Goal: Task Accomplishment & Management: Use online tool/utility

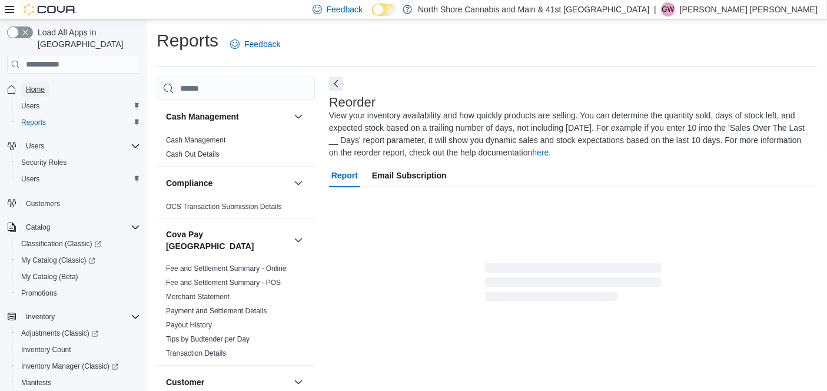
click at [35, 82] on span "Home" at bounding box center [35, 89] width 19 height 14
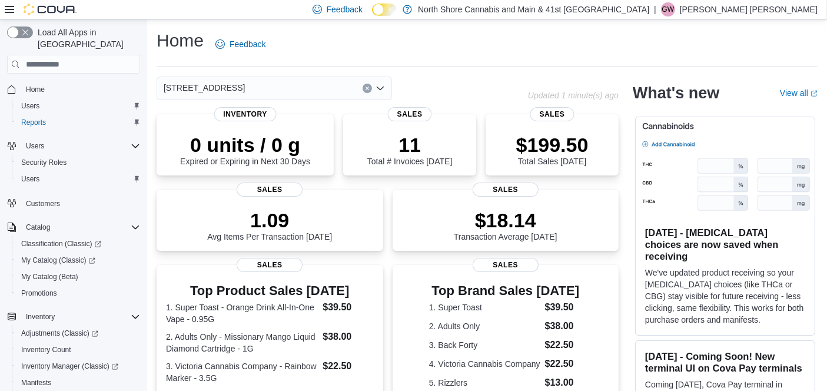
click at [289, 81] on div "[STREET_ADDRESS]" at bounding box center [275, 89] width 236 height 24
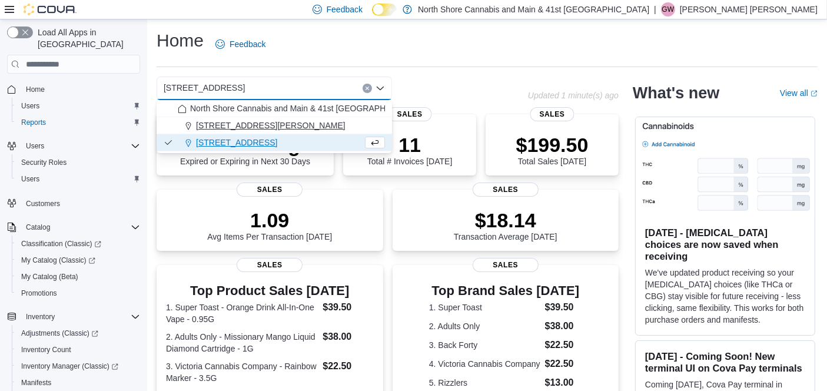
click at [284, 123] on div "[STREET_ADDRESS][PERSON_NAME]" at bounding box center [281, 126] width 207 height 12
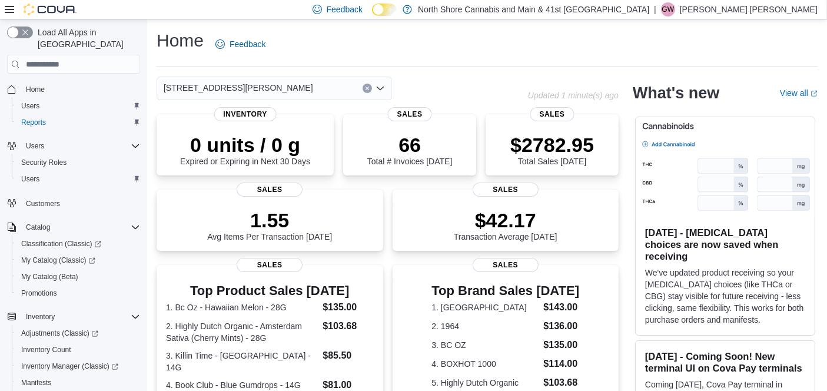
click at [264, 97] on div "[STREET_ADDRESS][PERSON_NAME] Selected. [STREET_ADDRESS][PERSON_NAME].. Press B…" at bounding box center [275, 89] width 236 height 24
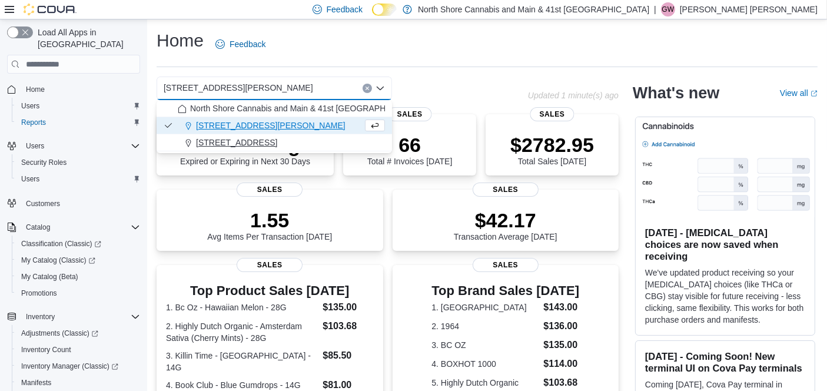
click at [267, 135] on button "[STREET_ADDRESS]" at bounding box center [275, 142] width 236 height 17
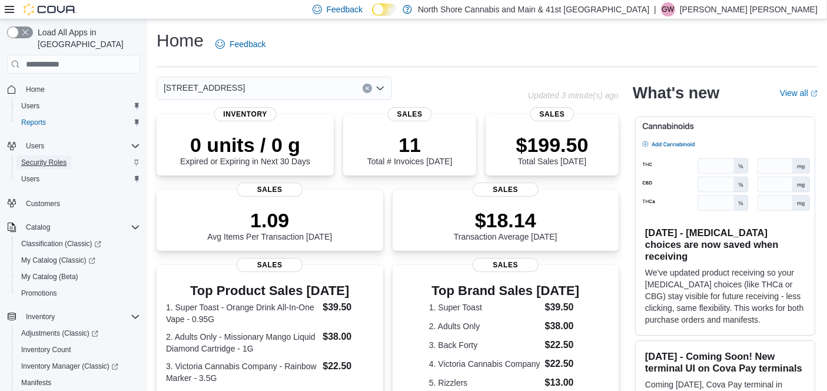
click at [38, 158] on span "Security Roles" at bounding box center [43, 162] width 45 height 9
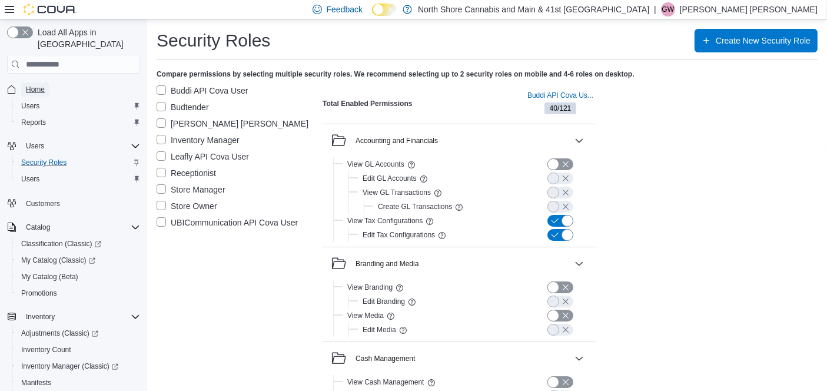
click at [28, 85] on span "Home" at bounding box center [35, 89] width 19 height 9
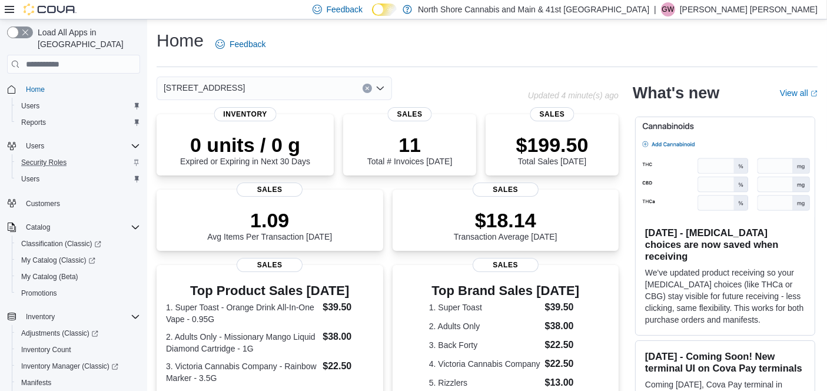
click at [274, 87] on div "[STREET_ADDRESS]" at bounding box center [275, 89] width 236 height 24
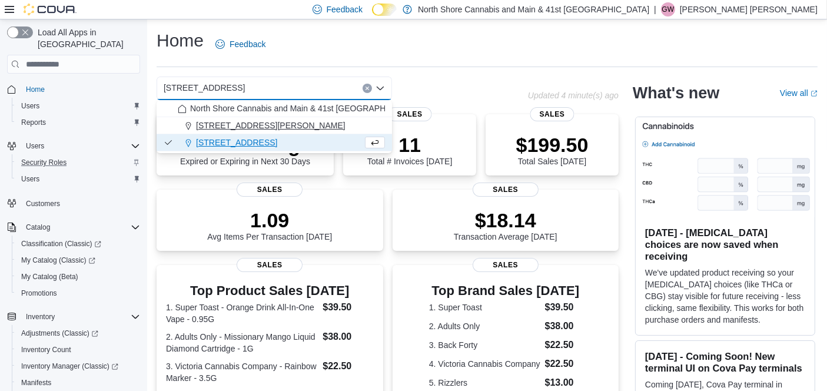
click at [255, 127] on div "[STREET_ADDRESS][PERSON_NAME]" at bounding box center [281, 126] width 207 height 12
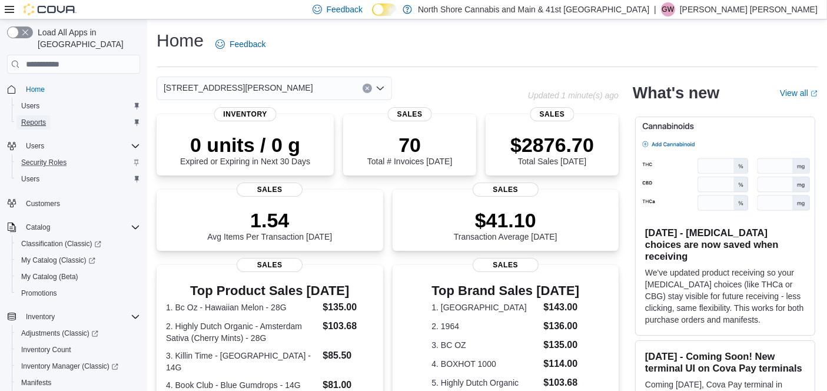
click at [43, 118] on span "Reports" at bounding box center [33, 122] width 25 height 9
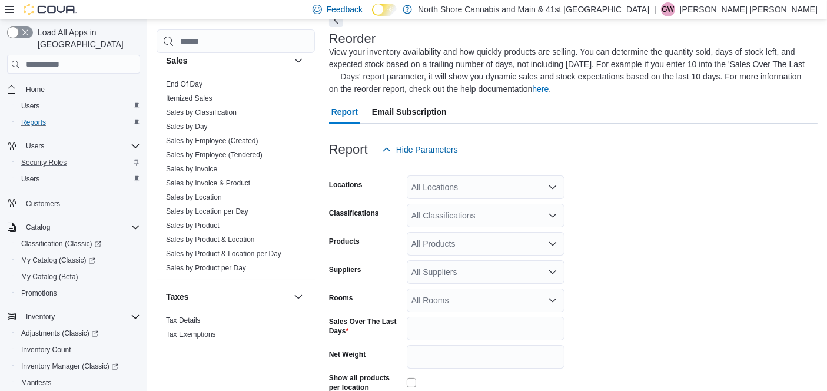
scroll to position [148, 0]
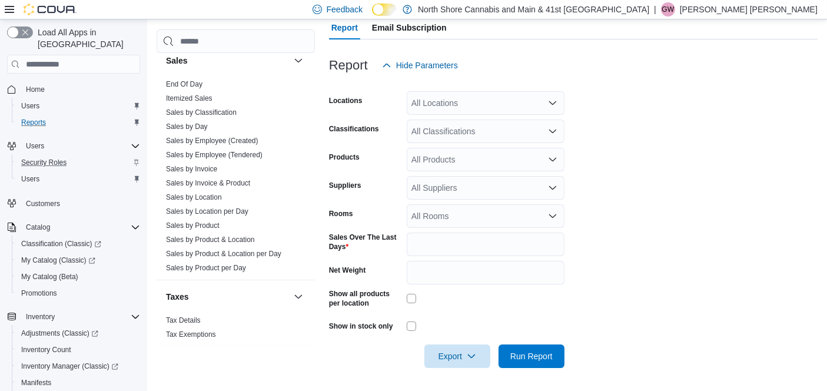
click at [479, 98] on div "All Locations" at bounding box center [486, 103] width 158 height 24
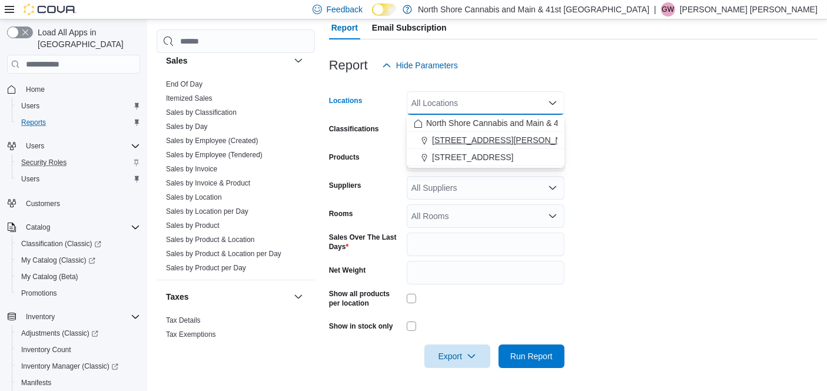
click at [508, 141] on div "[STREET_ADDRESS][PERSON_NAME]" at bounding box center [486, 140] width 144 height 12
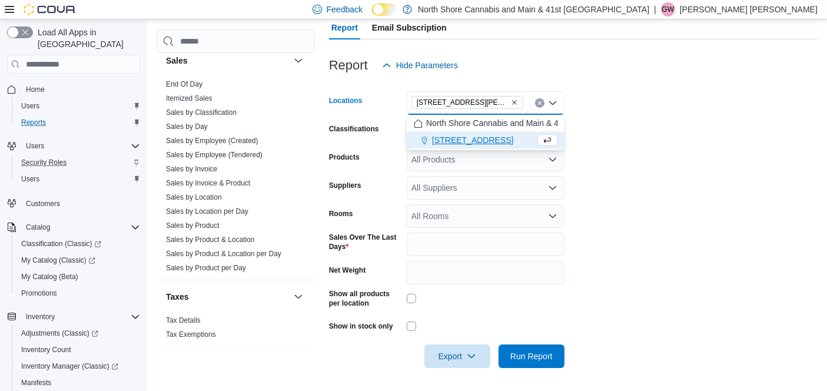
drag, startPoint x: 651, startPoint y: 148, endPoint x: 637, endPoint y: 149, distance: 14.1
click at [651, 148] on form "Locations [STREET_ADDRESS][PERSON_NAME] Selected. [STREET_ADDRESS][PERSON_NAME]…" at bounding box center [573, 222] width 489 height 291
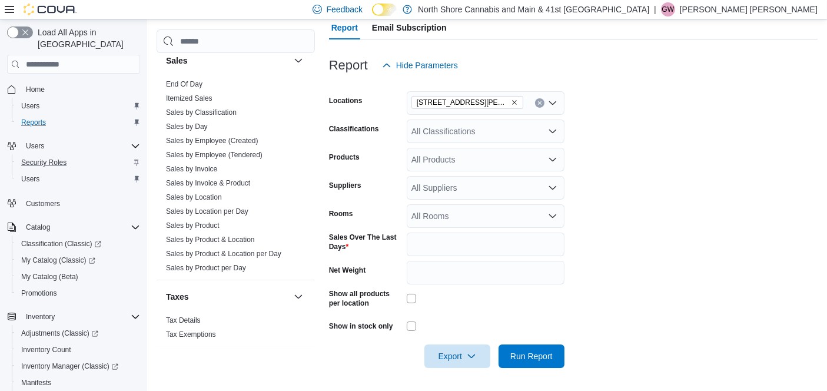
click at [515, 134] on div "All Classifications" at bounding box center [486, 132] width 158 height 24
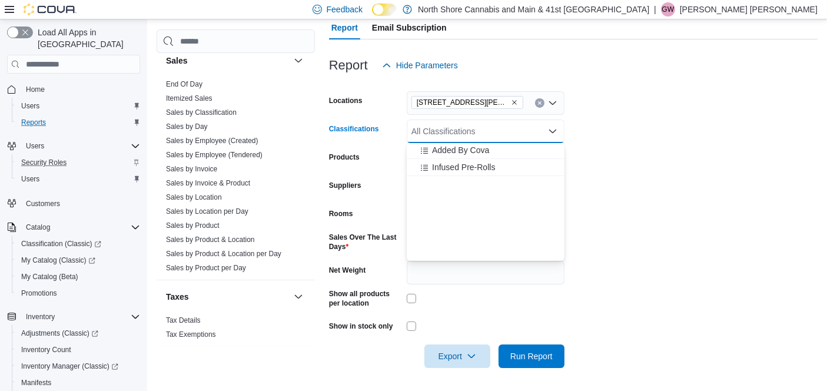
scroll to position [154, 0]
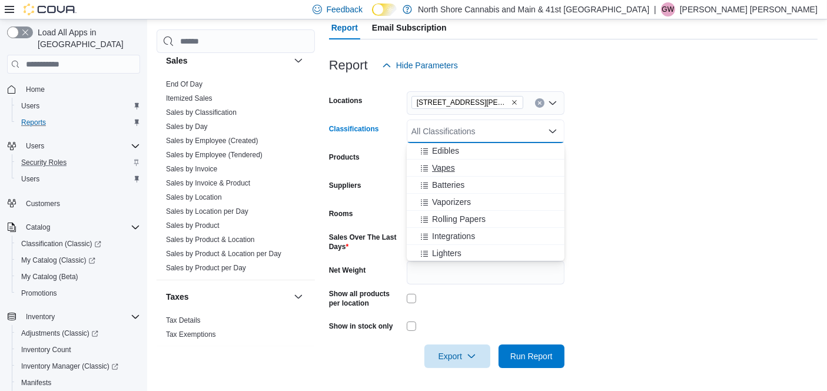
click at [474, 164] on div "Vapes" at bounding box center [486, 168] width 144 height 12
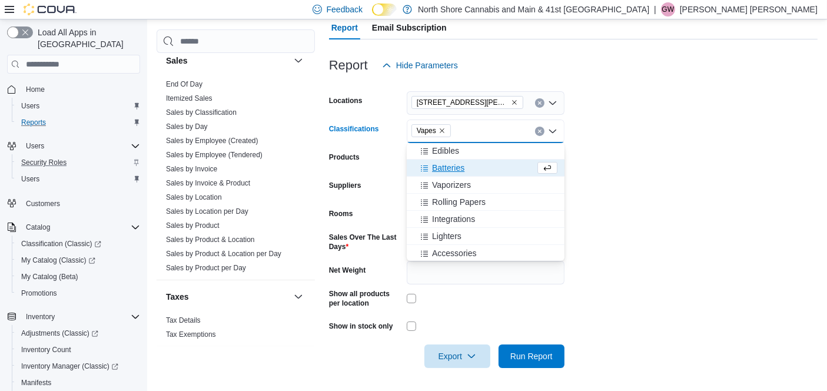
click at [525, 387] on div "Reports Feedback Cash Management Cash Management Cash Out Details Compliance OC…" at bounding box center [487, 132] width 680 height 520
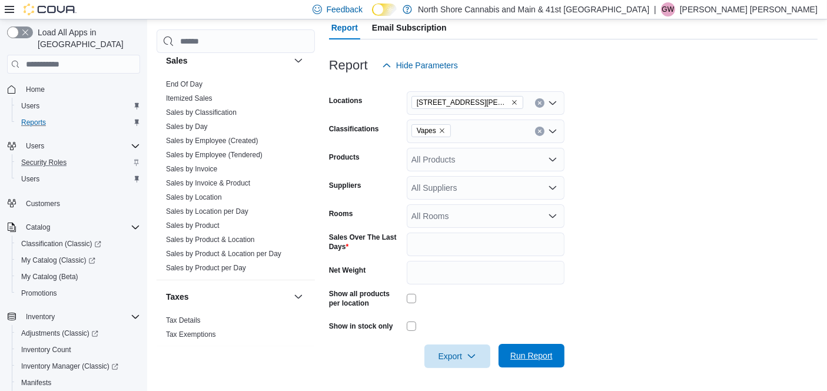
click at [525, 356] on span "Run Report" at bounding box center [532, 356] width 42 height 12
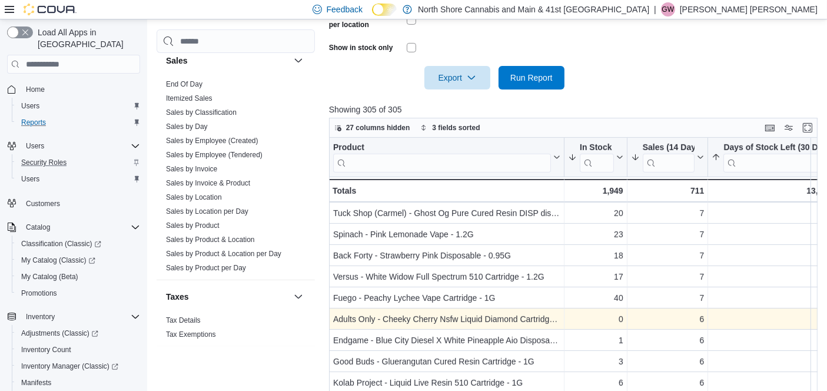
scroll to position [572, 0]
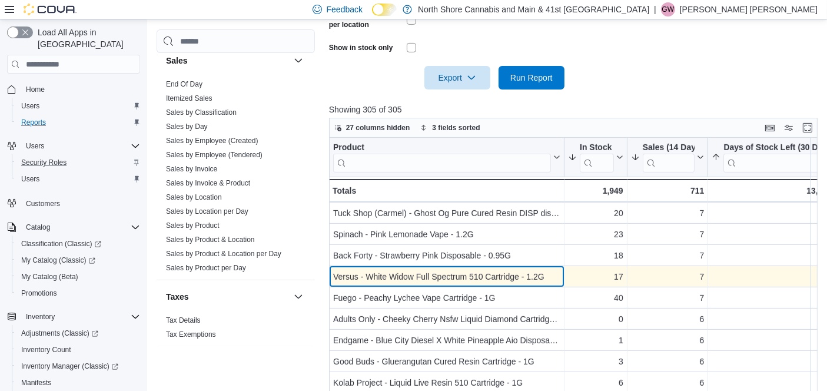
click at [545, 277] on div "Versus - White Widow Full Spectrum 510 Cartridge - 1.2G" at bounding box center [446, 277] width 227 height 14
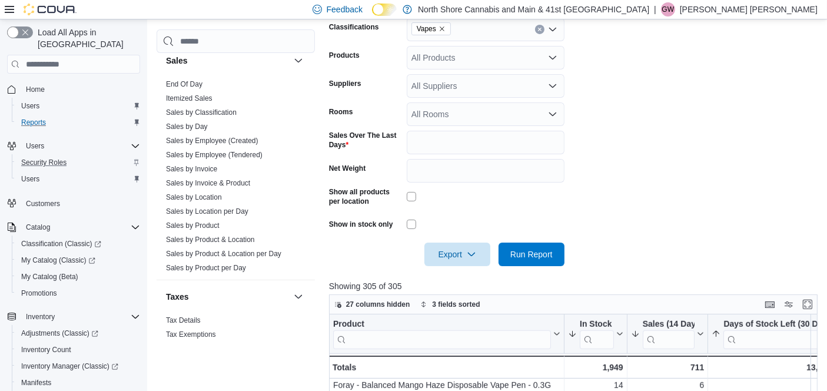
scroll to position [85, 0]
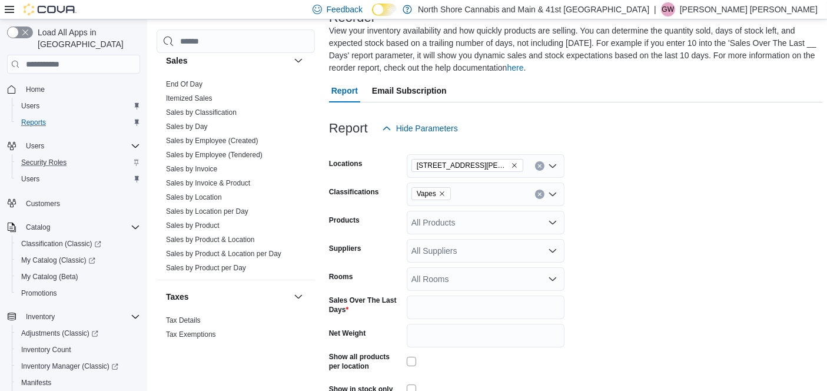
click at [440, 190] on icon "Remove Vapes from selection in this group" at bounding box center [442, 193] width 7 height 7
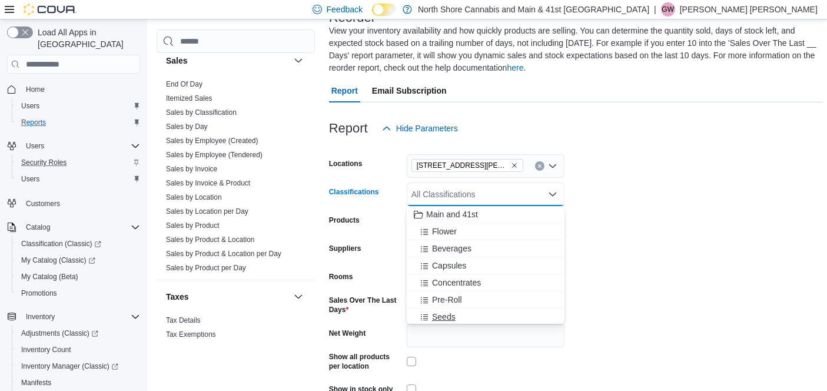
scroll to position [92, 0]
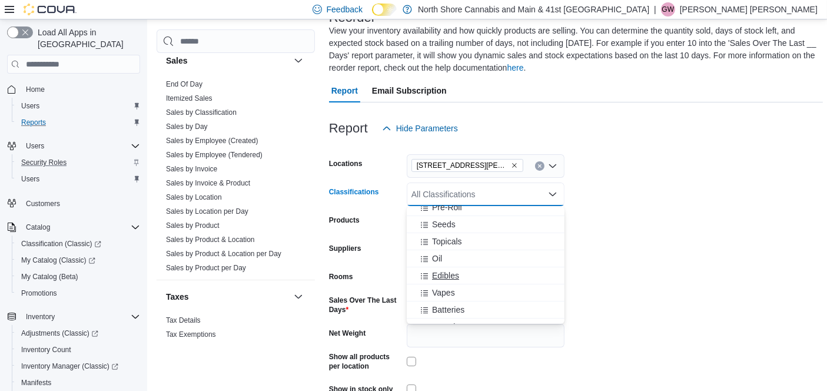
click at [452, 273] on span "Edibles" at bounding box center [445, 276] width 27 height 12
click at [699, 226] on form "Locations [STREET_ADDRESS][PERSON_NAME] Classifications Edibles Combo box. Sele…" at bounding box center [576, 285] width 494 height 291
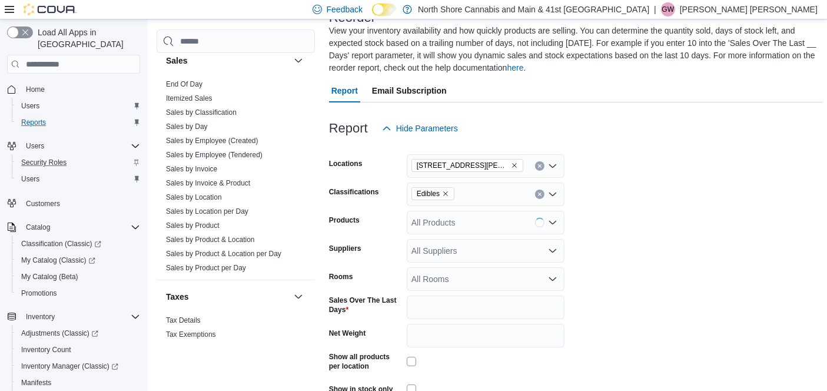
scroll to position [475, 0]
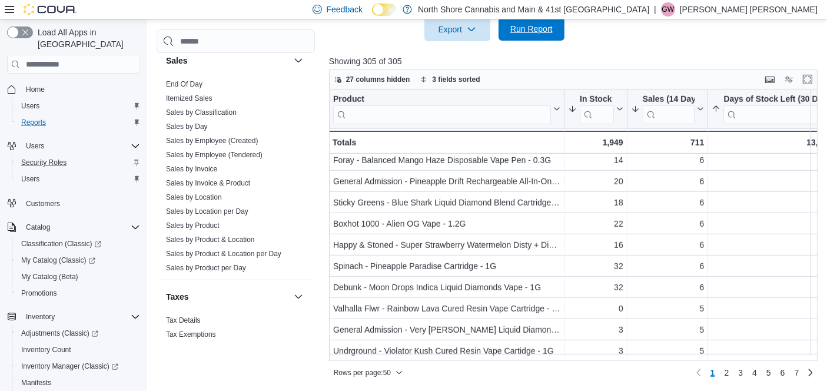
click at [525, 26] on span "Run Report" at bounding box center [532, 29] width 42 height 12
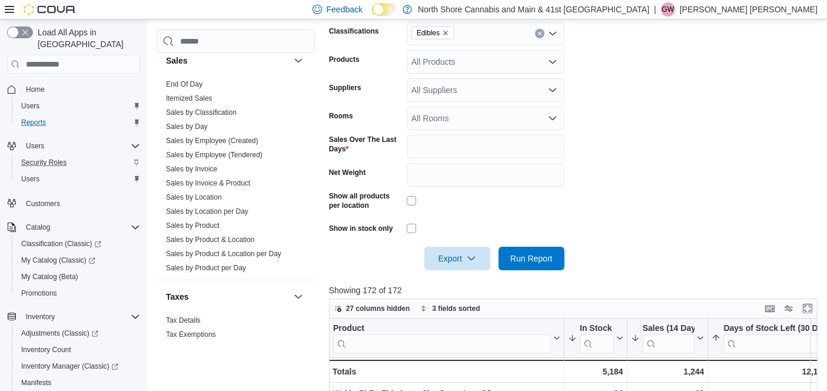
scroll to position [246, 0]
click at [445, 32] on icon "Remove Edibles from selection in this group" at bounding box center [445, 32] width 7 height 7
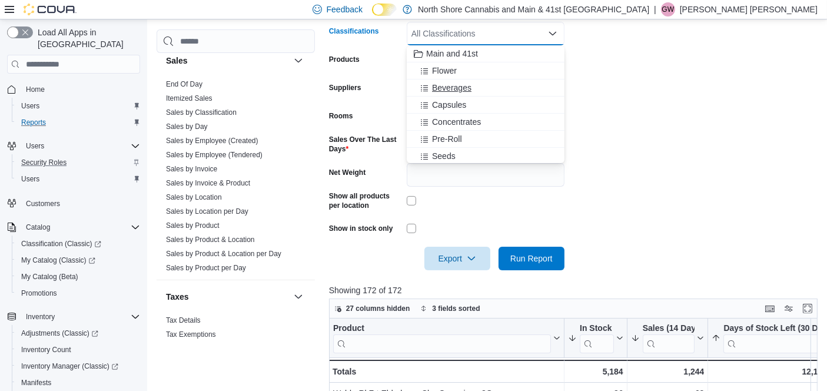
click at [482, 93] on div "Beverages" at bounding box center [486, 88] width 144 height 12
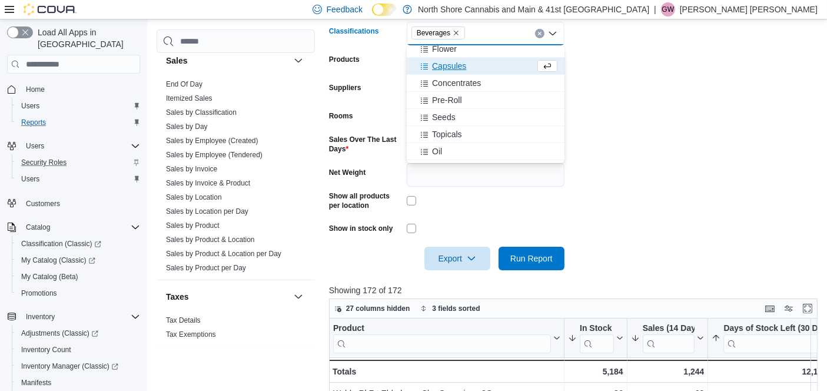
scroll to position [25, 0]
click at [456, 33] on icon "Remove Beverages from selection in this group" at bounding box center [456, 32] width 7 height 7
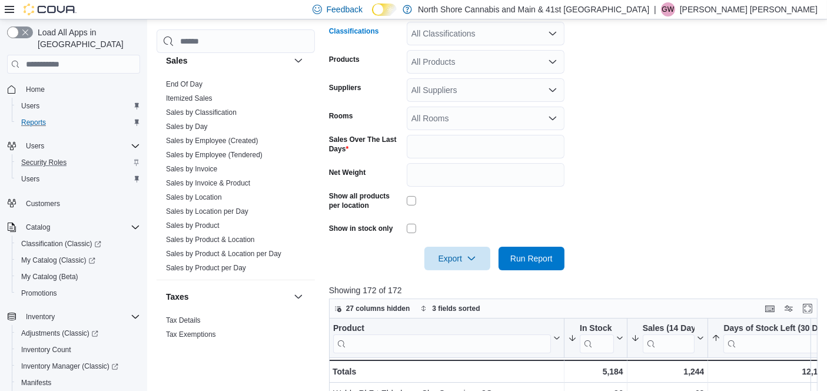
scroll to position [243, 0]
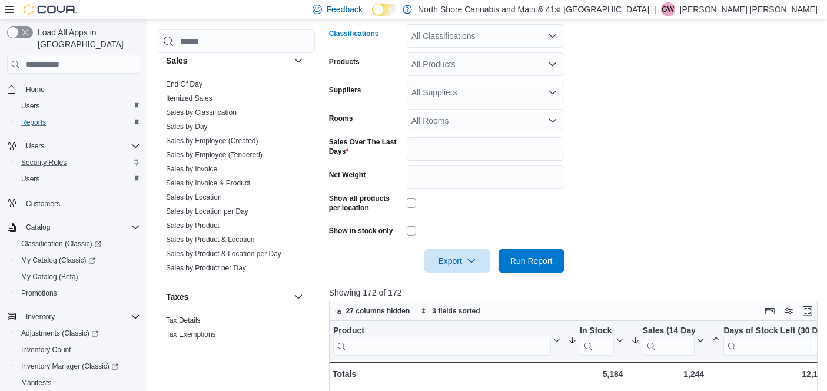
click at [449, 42] on div "All Classifications" at bounding box center [486, 36] width 158 height 24
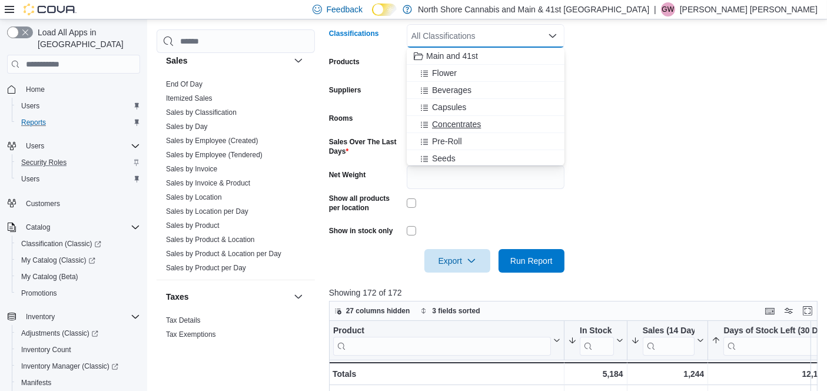
click at [469, 121] on span "Concentrates" at bounding box center [456, 124] width 49 height 12
click at [567, 277] on div at bounding box center [576, 280] width 494 height 14
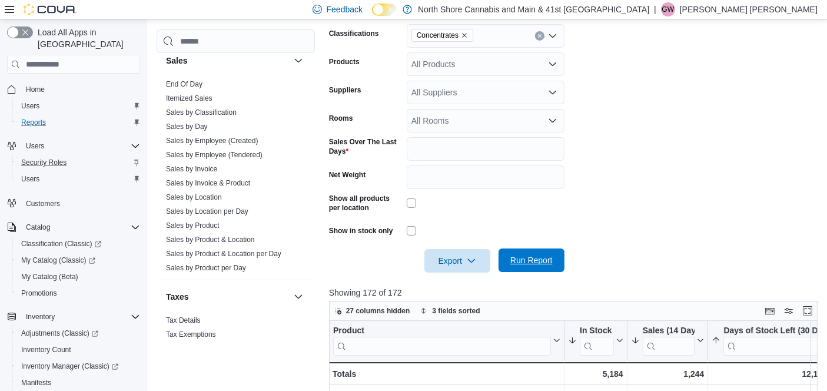
click at [544, 258] on span "Run Report" at bounding box center [532, 260] width 42 height 12
click at [191, 80] on link "End Of Day" at bounding box center [184, 84] width 37 height 8
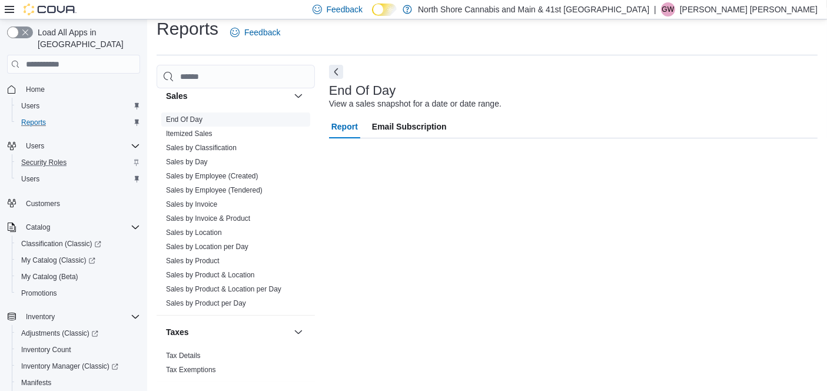
scroll to position [12, 0]
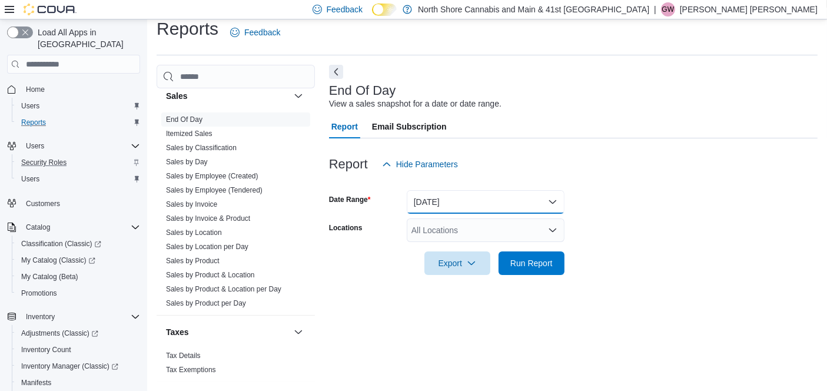
drag, startPoint x: 535, startPoint y: 194, endPoint x: 533, endPoint y: 201, distance: 7.4
click at [535, 194] on button "[DATE]" at bounding box center [486, 202] width 158 height 24
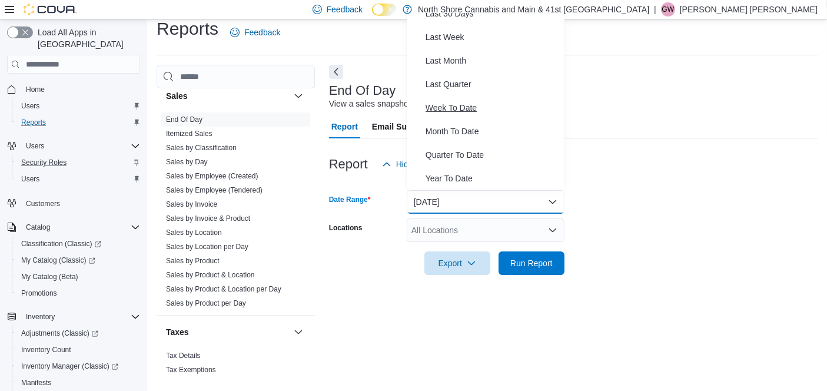
scroll to position [0, 0]
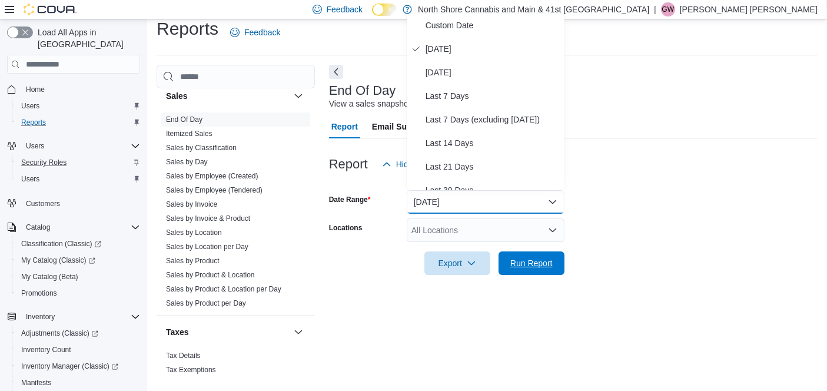
drag, startPoint x: 537, startPoint y: 272, endPoint x: 498, endPoint y: 231, distance: 56.6
click at [537, 271] on span "Run Report" at bounding box center [532, 263] width 52 height 24
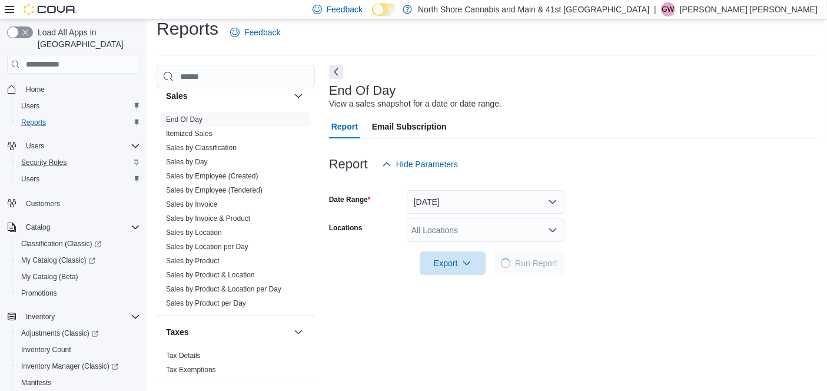
click at [477, 221] on div "All Locations" at bounding box center [486, 230] width 158 height 24
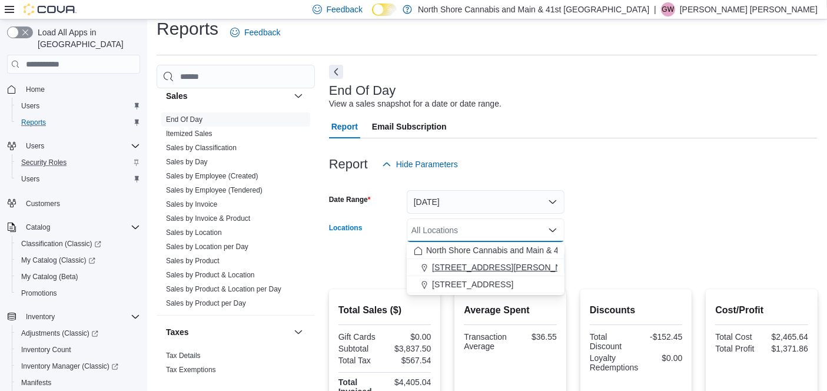
click at [463, 264] on span "[STREET_ADDRESS][PERSON_NAME]" at bounding box center [507, 267] width 150 height 12
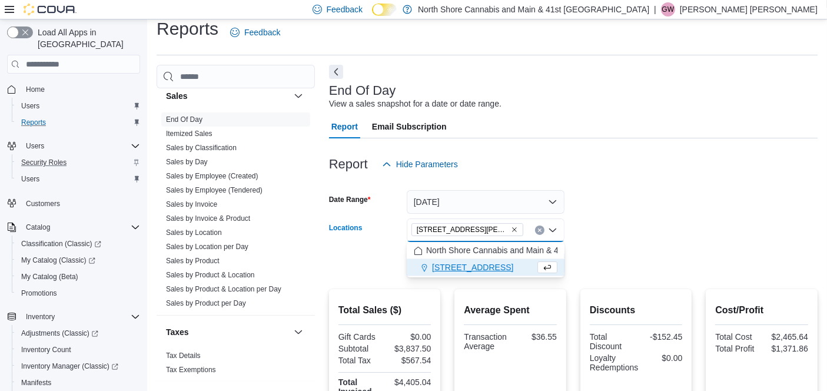
click at [656, 256] on form "Date Range [DATE] Locations [STREET_ADDRESS][PERSON_NAME] Selected. [STREET_ADD…" at bounding box center [573, 225] width 489 height 99
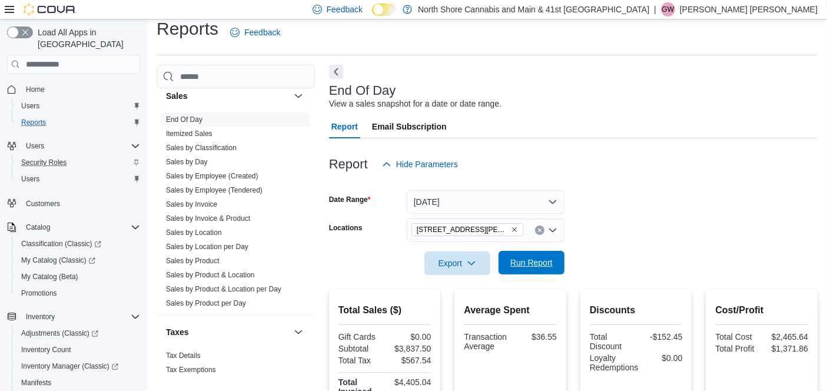
click at [545, 263] on span "Run Report" at bounding box center [532, 263] width 42 height 12
click at [511, 228] on icon "Remove 1520 Barrow St. from selection in this group" at bounding box center [514, 229] width 7 height 7
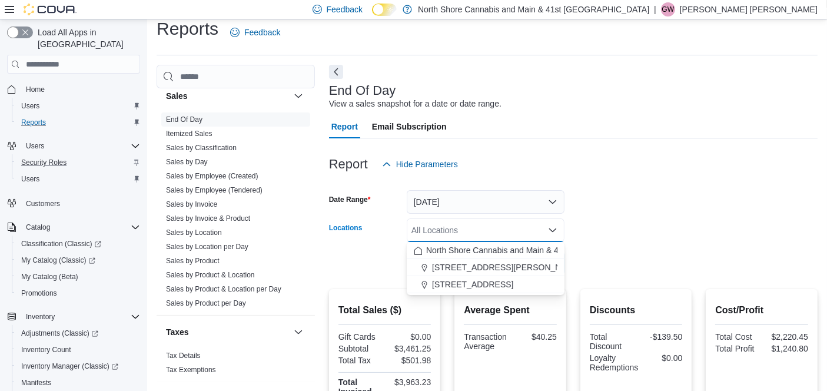
drag, startPoint x: 452, startPoint y: 290, endPoint x: 469, endPoint y: 283, distance: 18.8
click at [452, 289] on span "[STREET_ADDRESS]" at bounding box center [472, 285] width 81 height 12
click at [621, 245] on div at bounding box center [573, 246] width 489 height 9
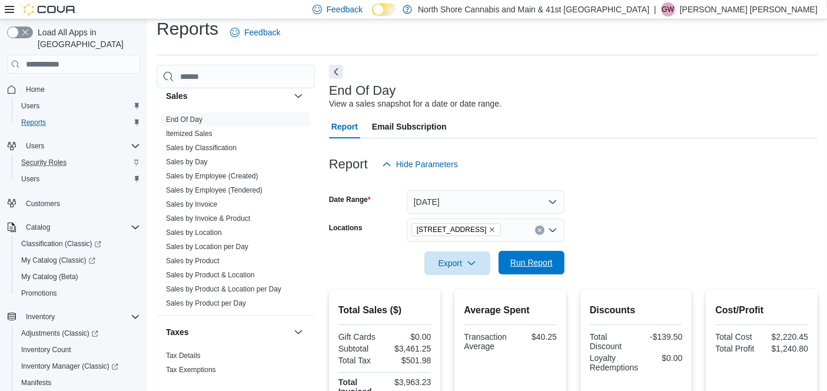
click at [531, 261] on span "Run Report" at bounding box center [532, 263] width 42 height 12
